Goal: Task Accomplishment & Management: Use online tool/utility

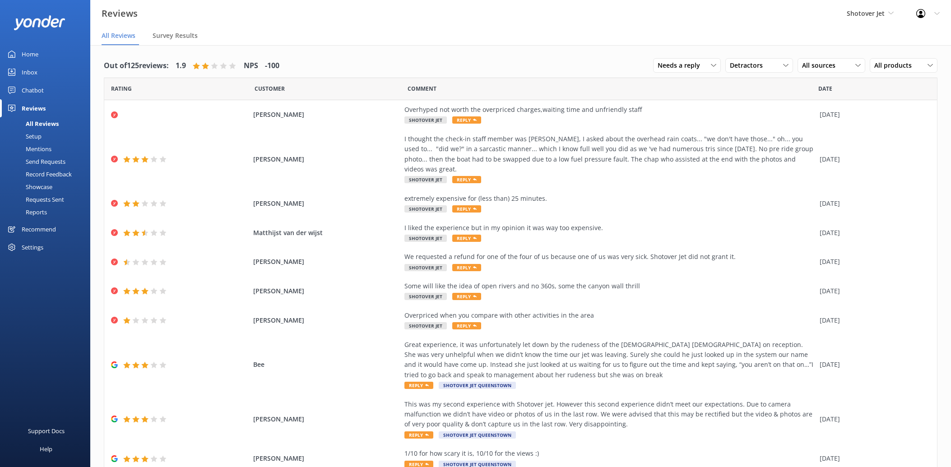
scroll to position [18, 0]
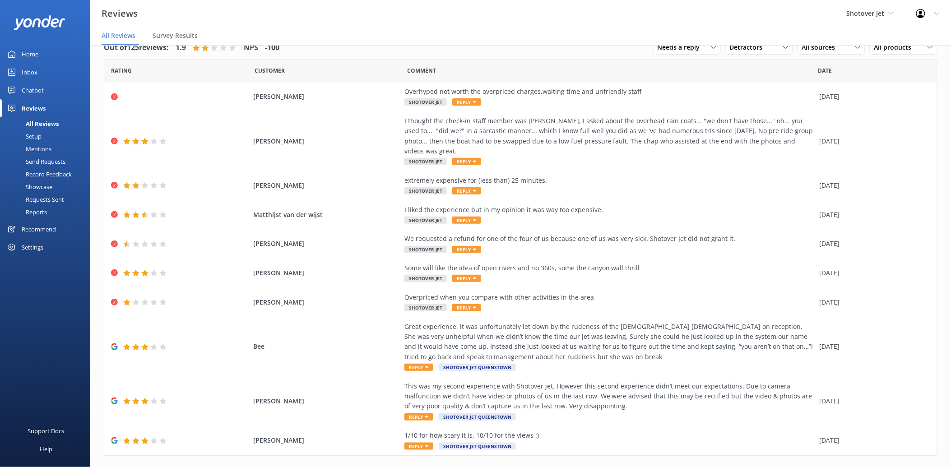
click at [44, 93] on link "Chatbot" at bounding box center [45, 90] width 90 height 18
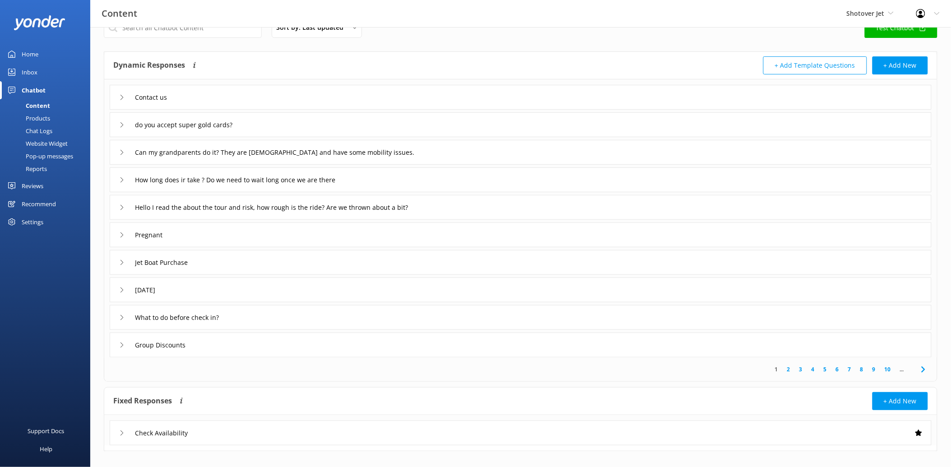
scroll to position [34, 0]
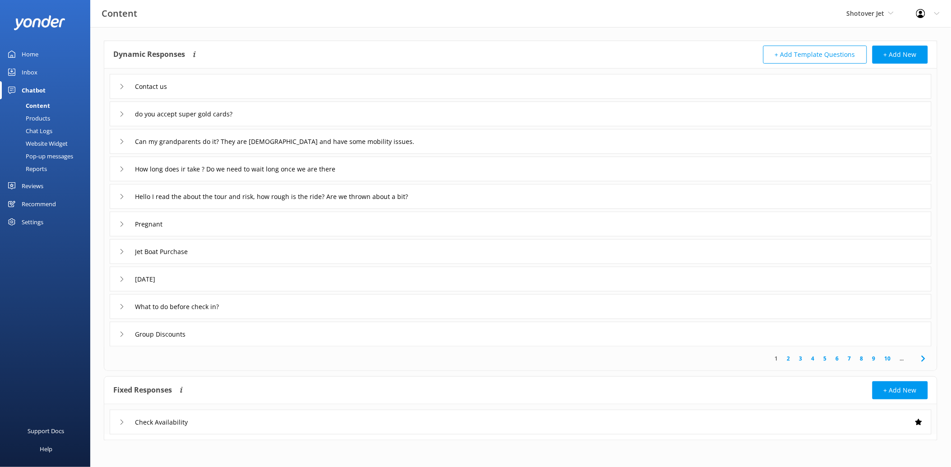
click at [28, 131] on div "Chat Logs" at bounding box center [28, 131] width 47 height 13
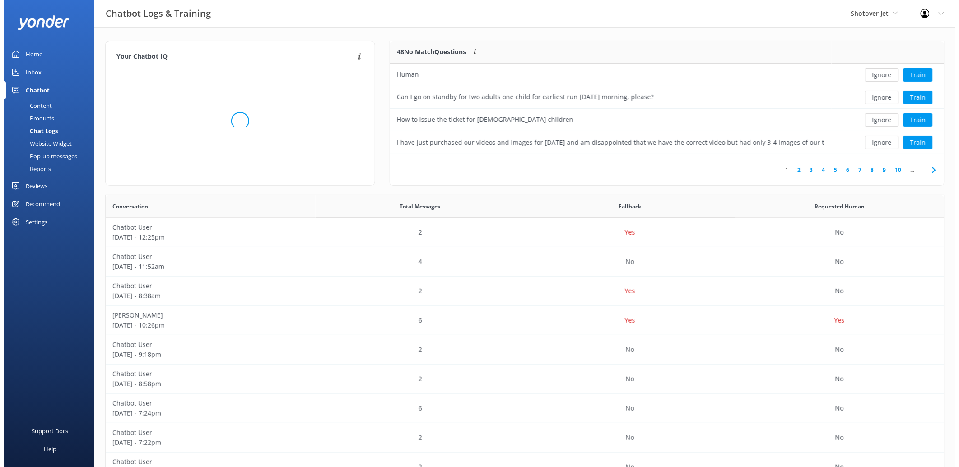
scroll to position [8, 8]
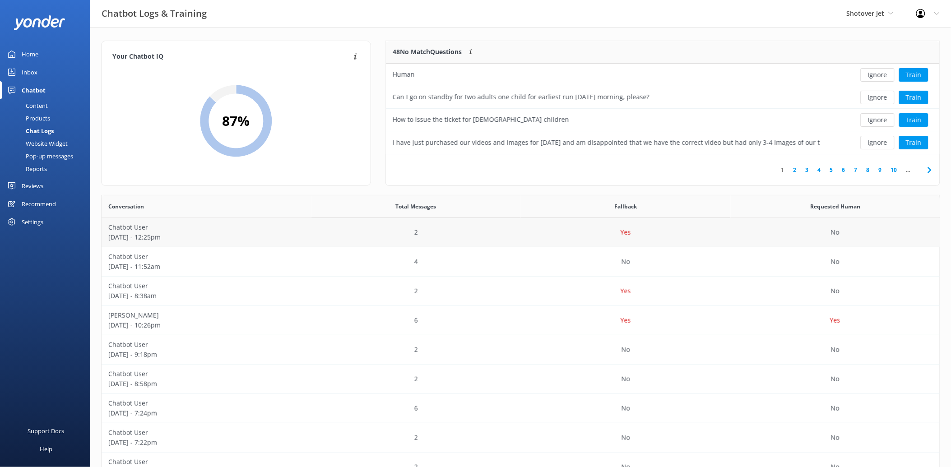
click at [771, 240] on div "No" at bounding box center [836, 232] width 210 height 29
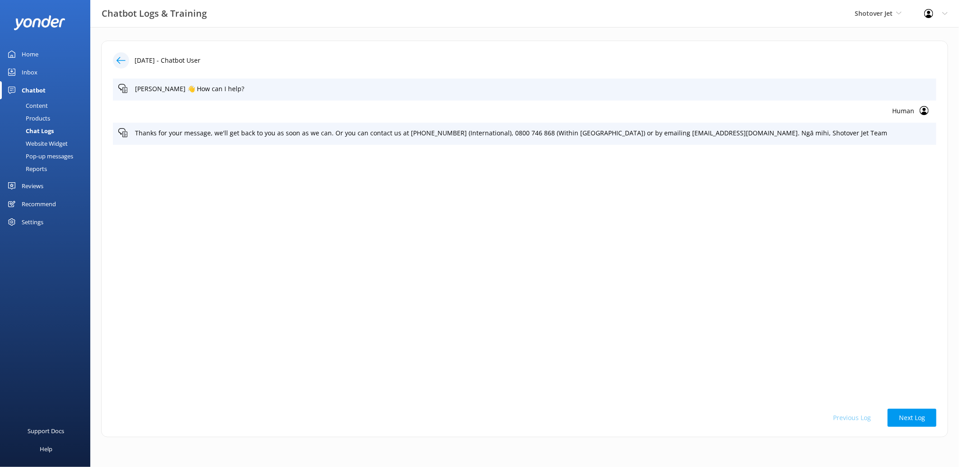
click at [118, 61] on icon at bounding box center [120, 60] width 9 height 9
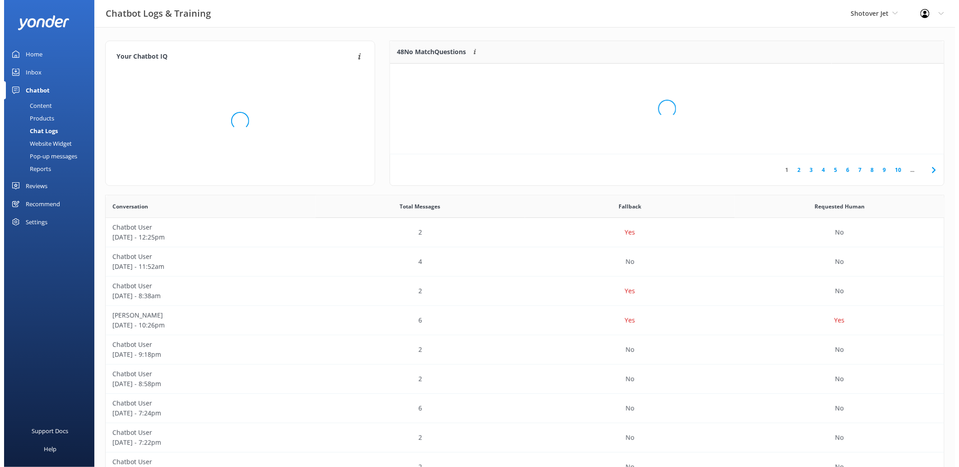
scroll to position [106, 547]
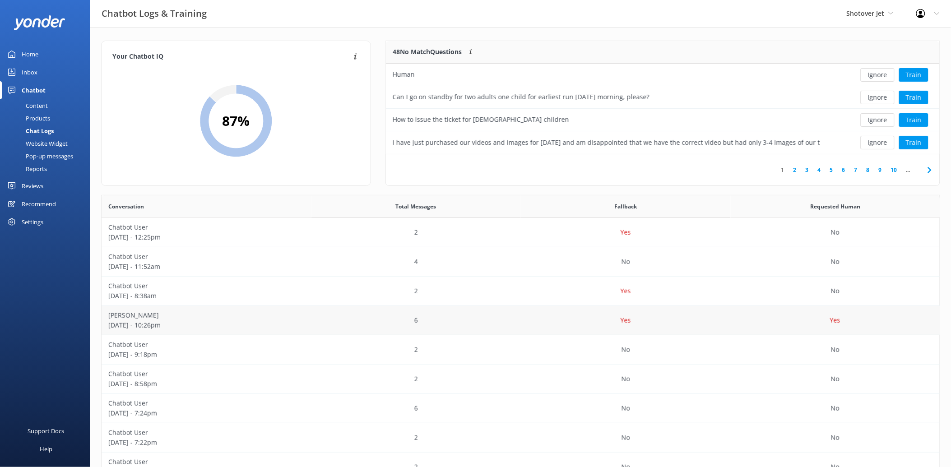
click at [667, 311] on div "Yes" at bounding box center [626, 320] width 210 height 29
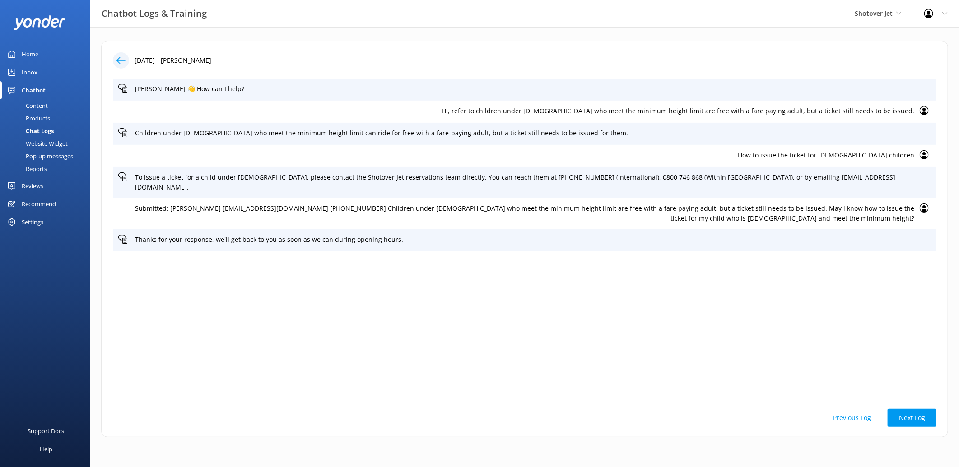
click at [121, 60] on use at bounding box center [120, 60] width 9 height 7
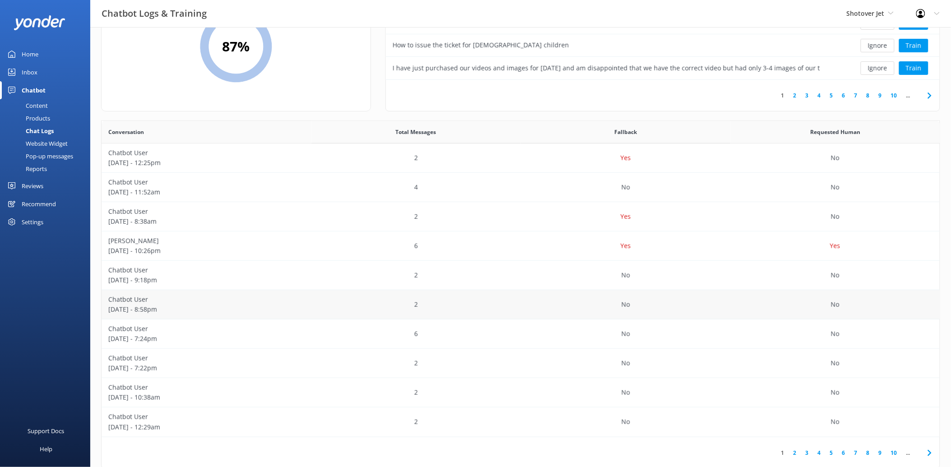
scroll to position [94, 0]
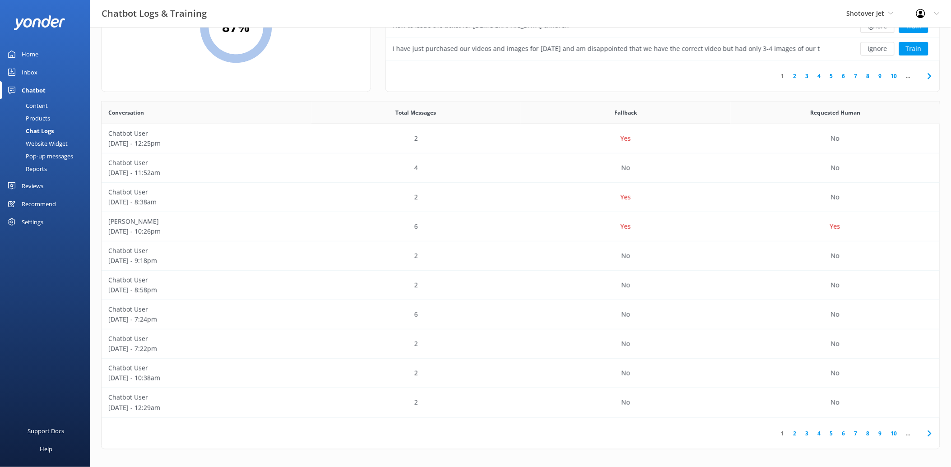
click at [819, 435] on link "4" at bounding box center [819, 433] width 12 height 9
click at [400, 153] on div "14" at bounding box center [416, 167] width 210 height 29
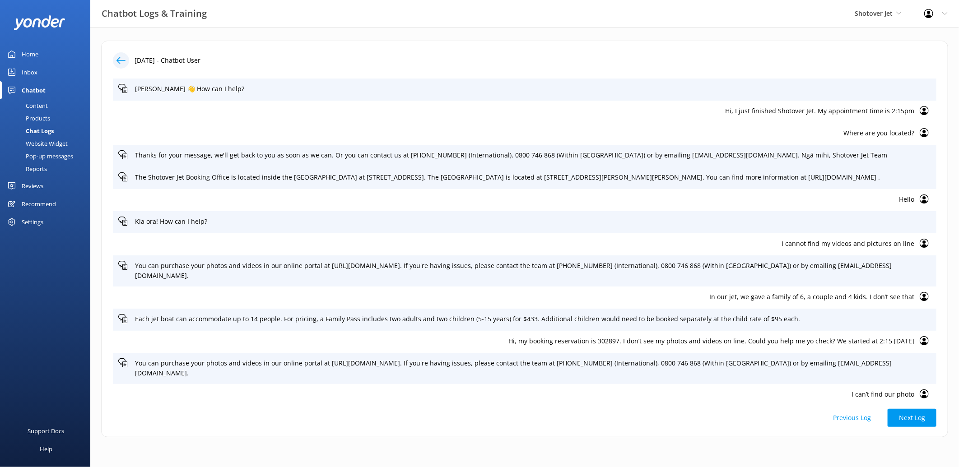
click at [119, 64] on icon at bounding box center [120, 60] width 9 height 9
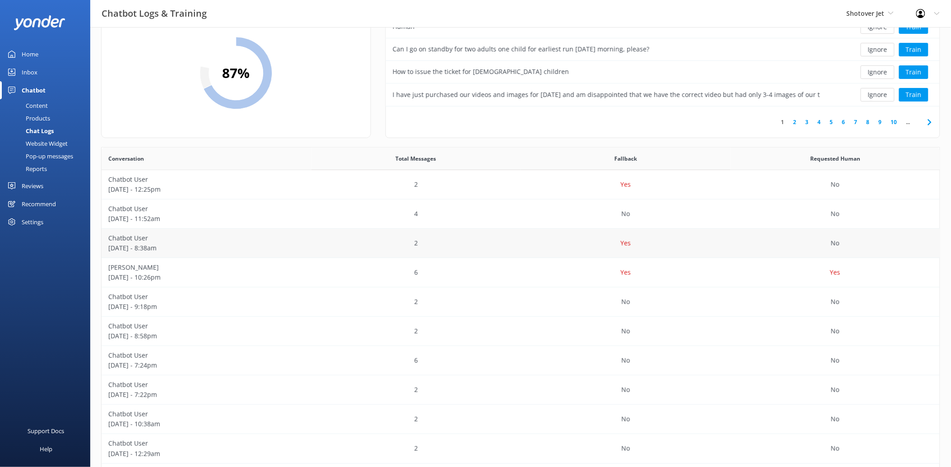
scroll to position [94, 0]
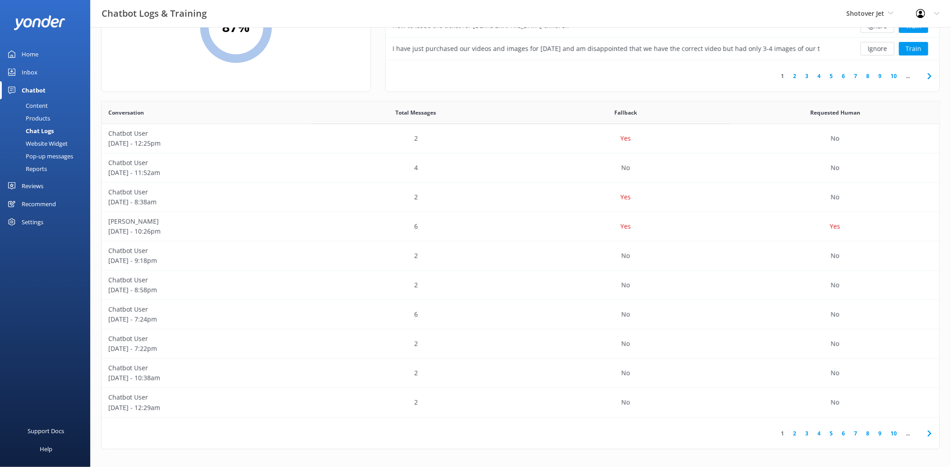
click at [794, 433] on link "2" at bounding box center [795, 433] width 12 height 9
click at [480, 169] on div "6" at bounding box center [416, 167] width 210 height 29
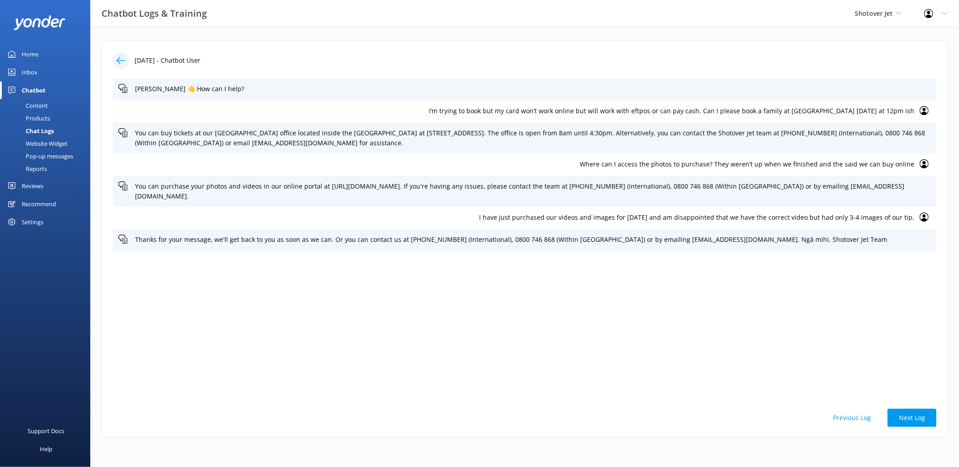
click at [28, 51] on div "Home" at bounding box center [30, 54] width 17 height 18
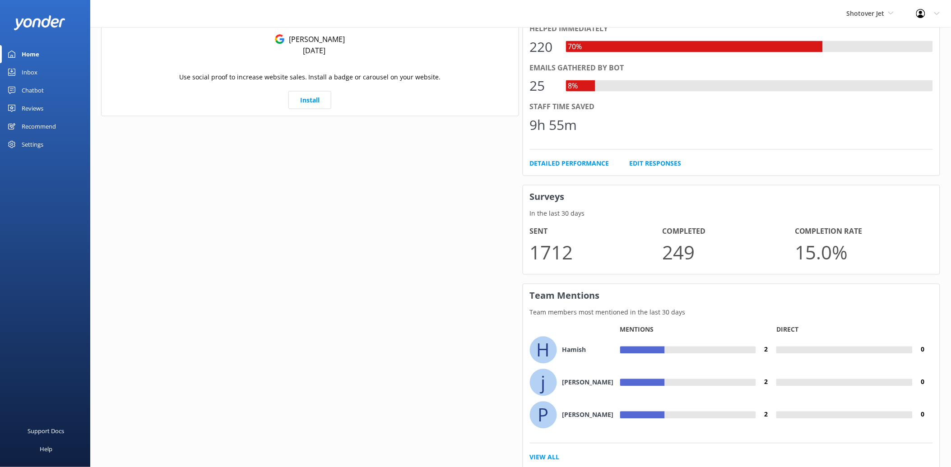
scroll to position [482, 0]
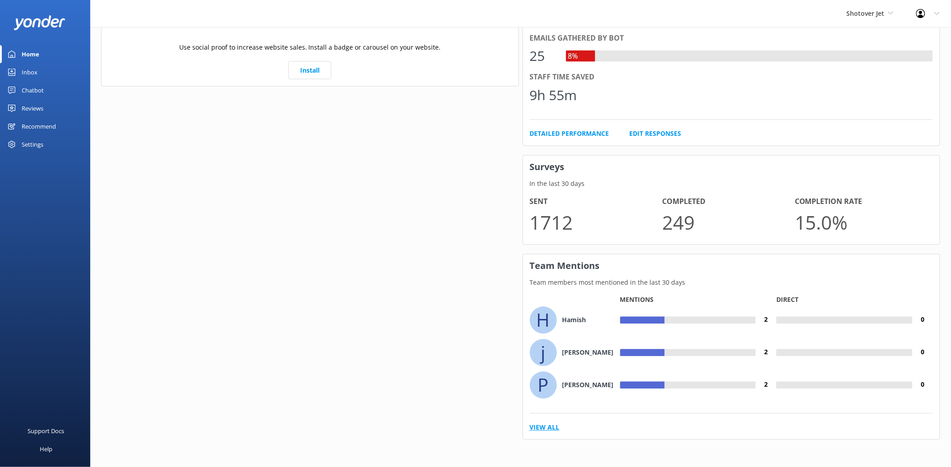
click at [549, 426] on link "View All" at bounding box center [545, 428] width 30 height 10
